Goal: Task Accomplishment & Management: Manage account settings

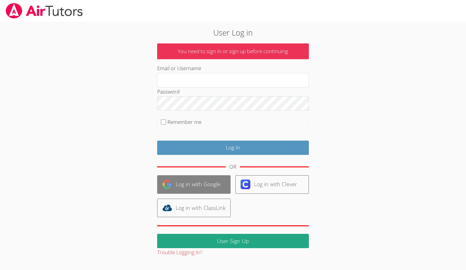
click at [192, 185] on link "Log in with Google" at bounding box center [193, 184] width 73 height 19
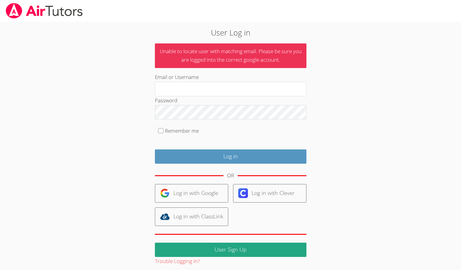
click at [198, 82] on div "Email or Username" at bounding box center [231, 84] width 152 height 23
click at [198, 89] on input "Email or Username" at bounding box center [231, 89] width 152 height 15
type input "melissaobichukwu11@gmail.com"
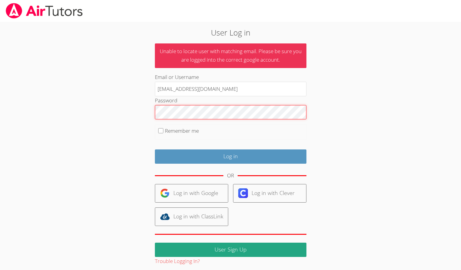
click at [155, 149] on input "Log in" at bounding box center [231, 156] width 152 height 14
